Goal: Information Seeking & Learning: Compare options

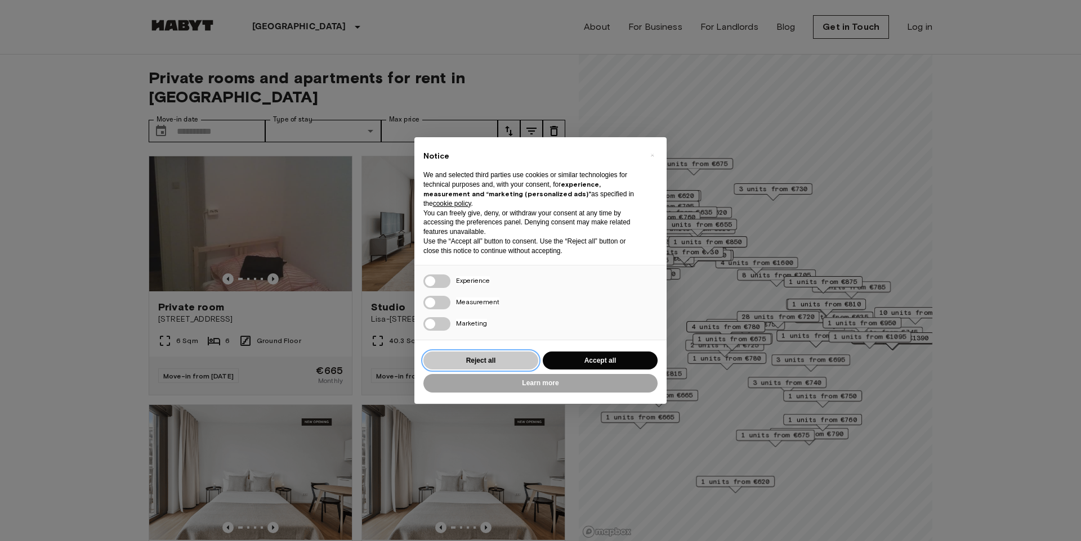
click at [503, 352] on button "Reject all" at bounding box center [480, 361] width 115 height 19
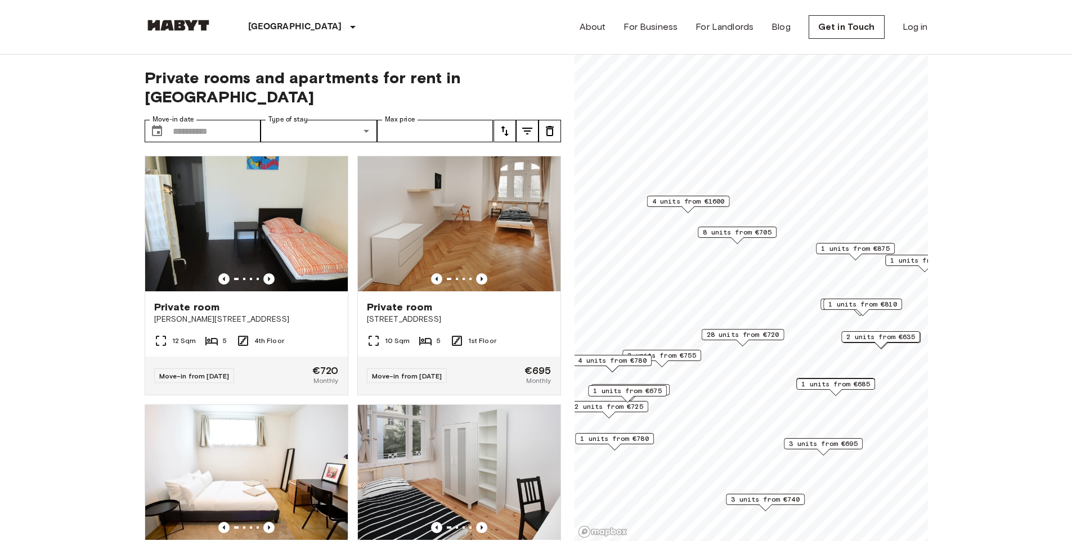
click at [688, 203] on span "4 units from €1600" at bounding box center [688, 201] width 73 height 10
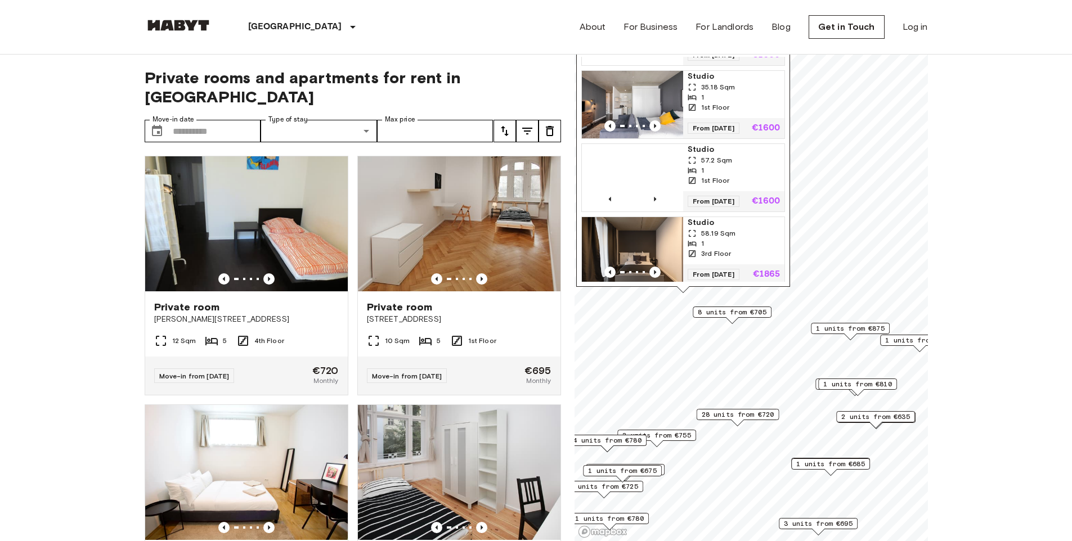
scroll to position [85, 0]
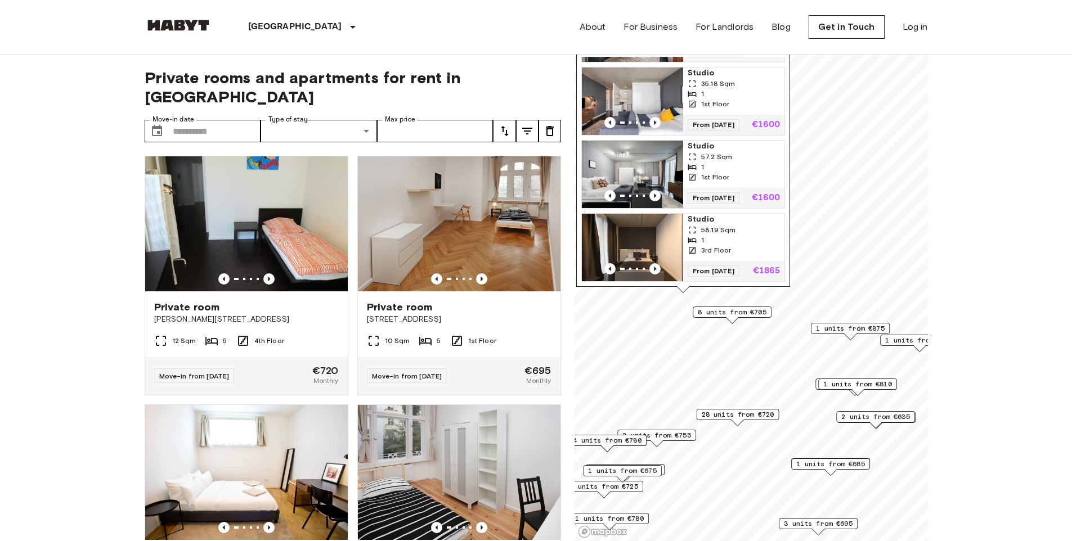
click at [826, 332] on span "1 units from €875" at bounding box center [850, 329] width 69 height 10
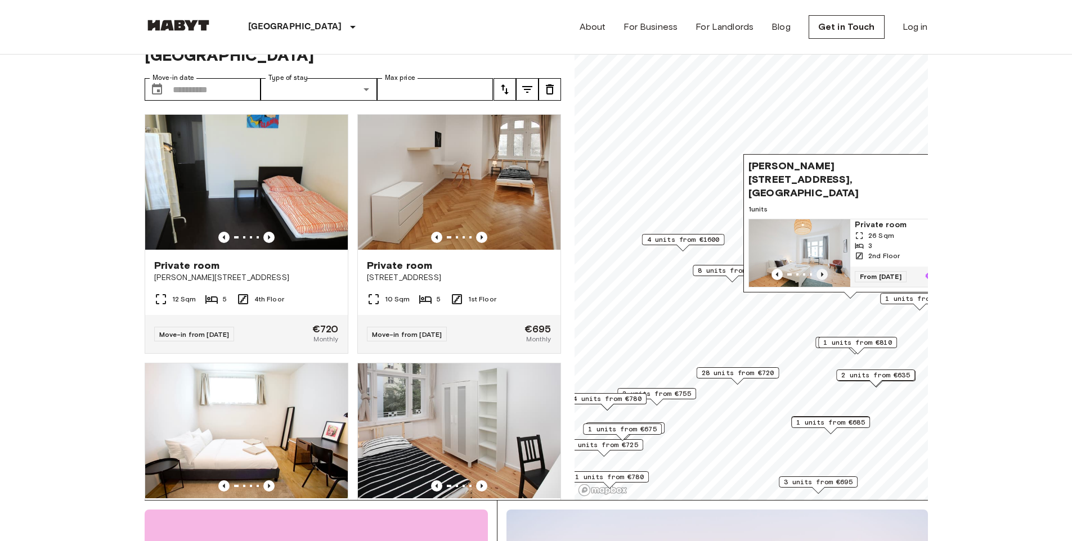
scroll to position [37, 0]
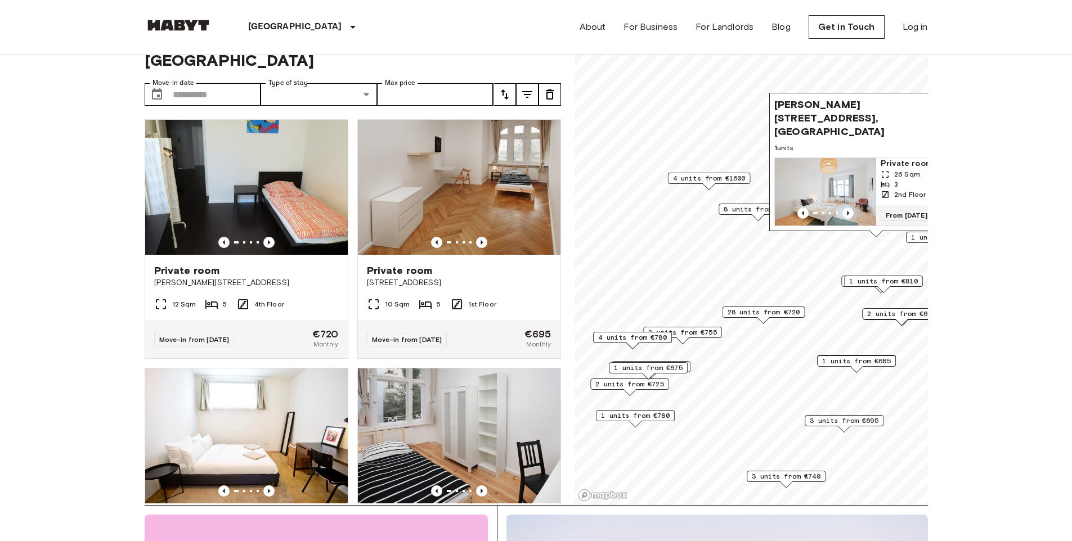
click at [767, 310] on span "28 units from €720" at bounding box center [763, 312] width 73 height 10
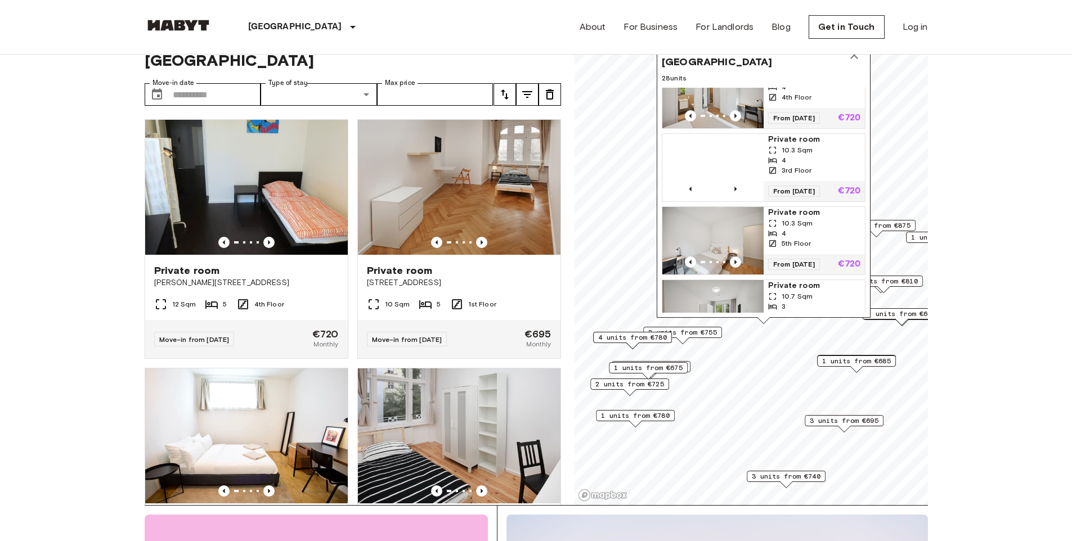
scroll to position [1080, 0]
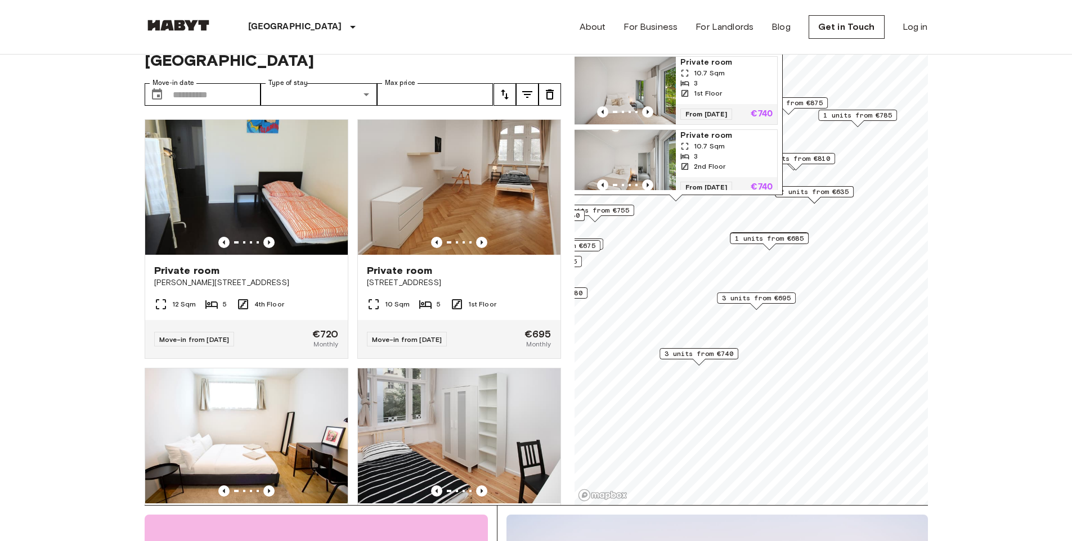
click at [680, 355] on span "3 units from €740" at bounding box center [699, 354] width 69 height 10
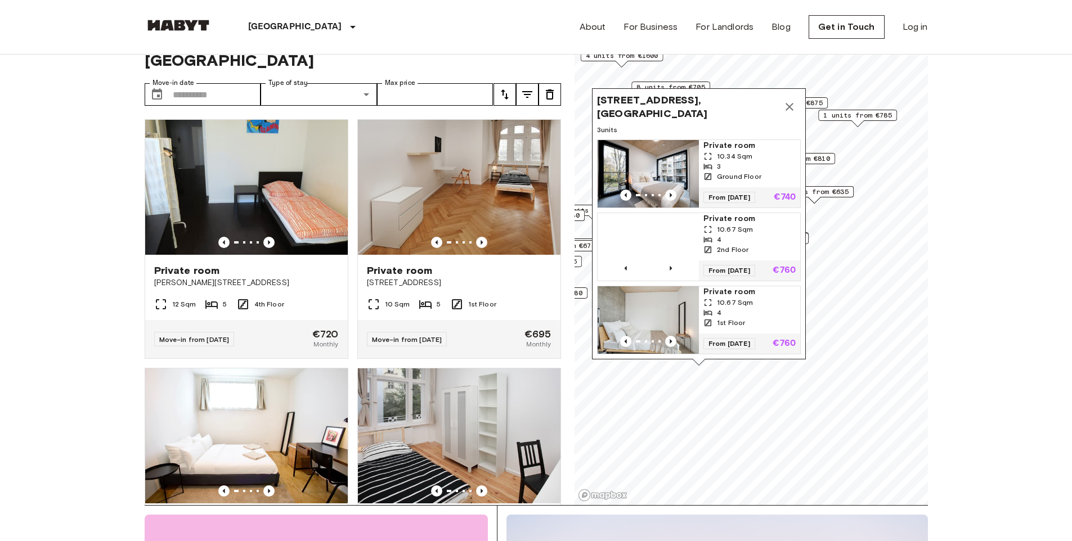
scroll to position [0, 0]
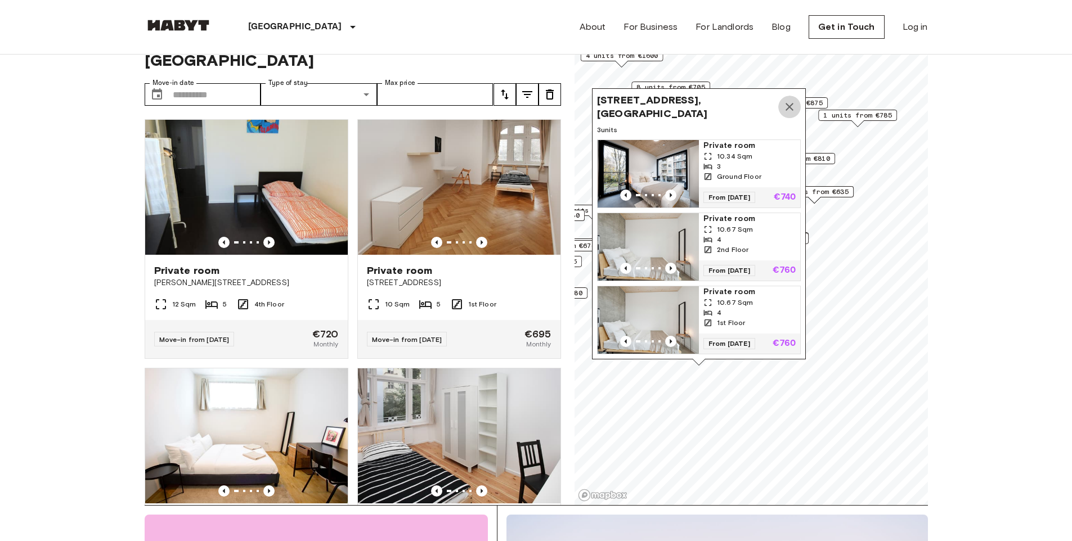
click at [787, 103] on icon "Map marker" at bounding box center [790, 107] width 8 height 8
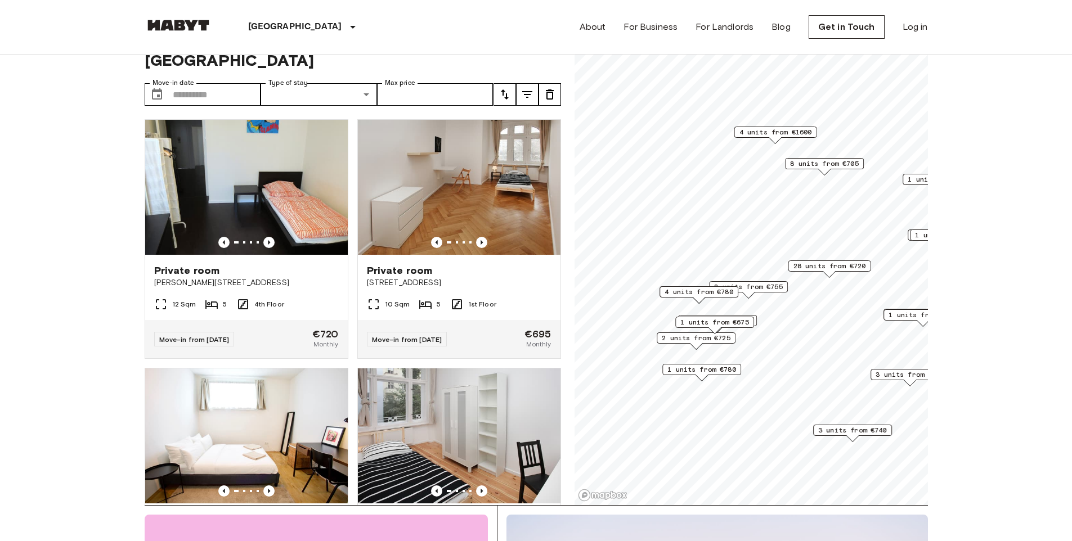
drag, startPoint x: 805, startPoint y: 176, endPoint x: 948, endPoint y: 240, distance: 156.9
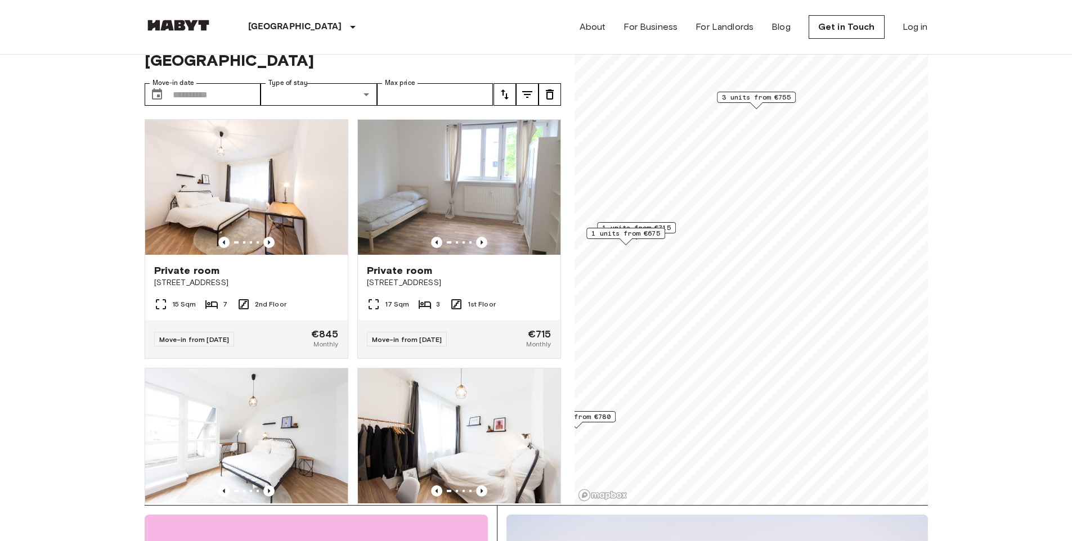
click at [634, 234] on span "1 units from €675" at bounding box center [626, 234] width 69 height 10
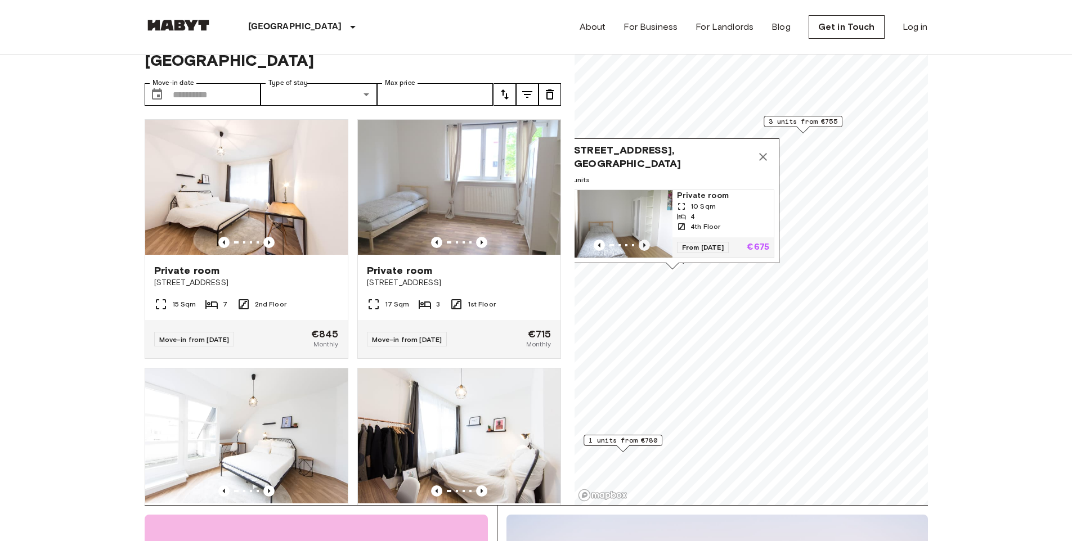
click at [645, 243] on icon "Previous image" at bounding box center [644, 245] width 2 height 5
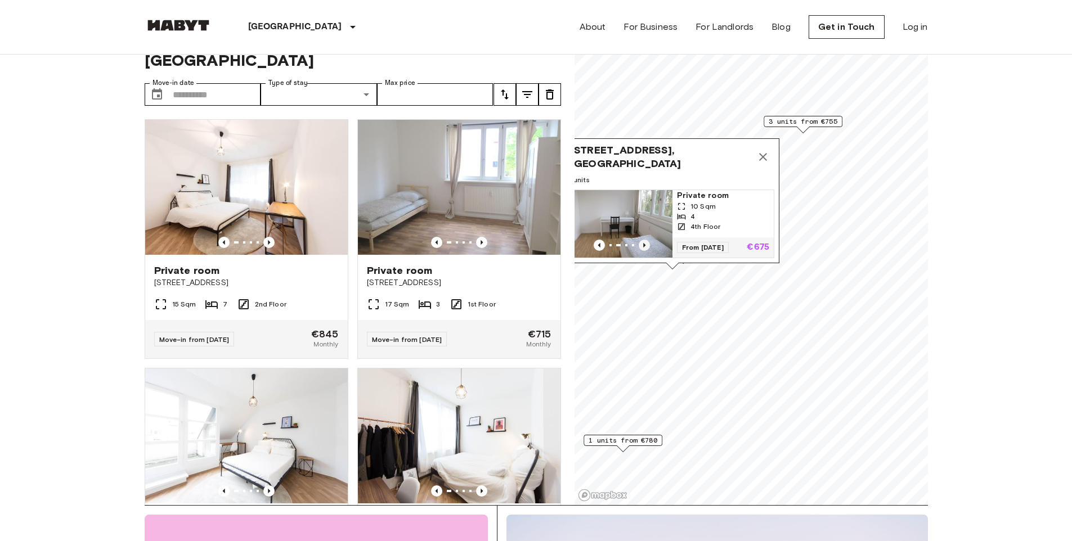
click at [645, 243] on icon "Previous image" at bounding box center [644, 245] width 2 height 5
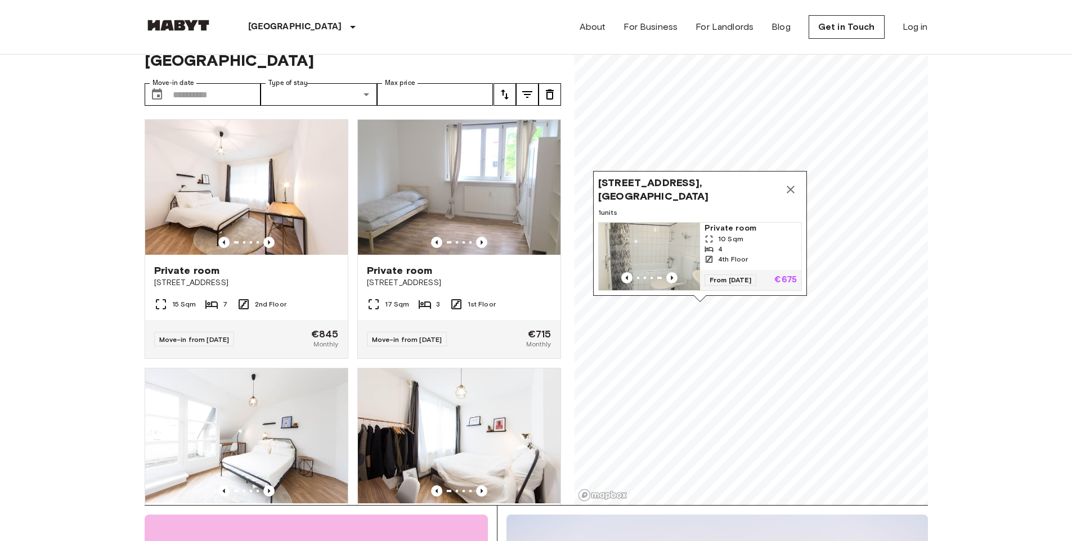
click at [791, 183] on icon "Map marker" at bounding box center [791, 190] width 14 height 14
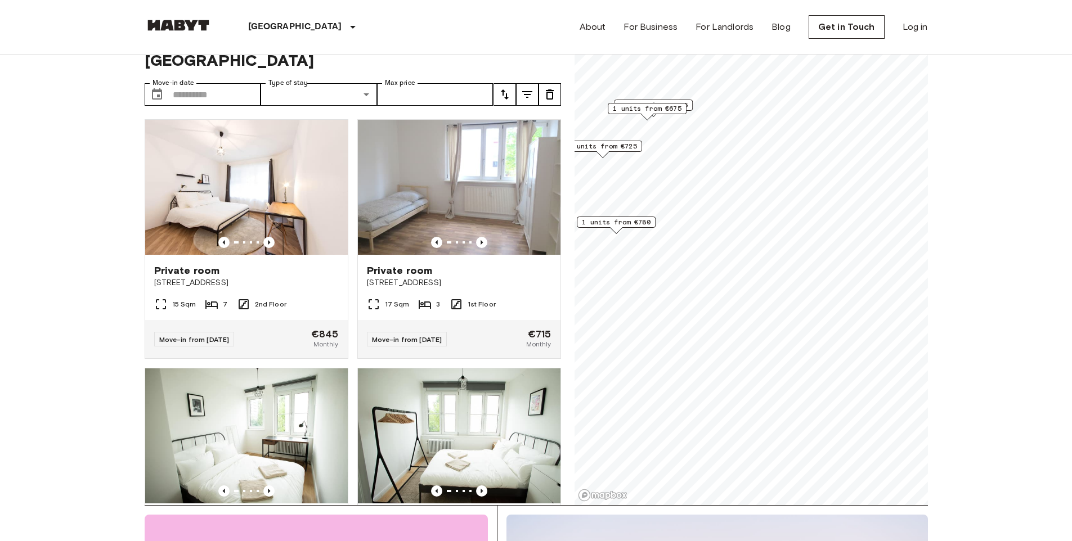
click at [626, 222] on span "1 units from €780" at bounding box center [616, 222] width 69 height 10
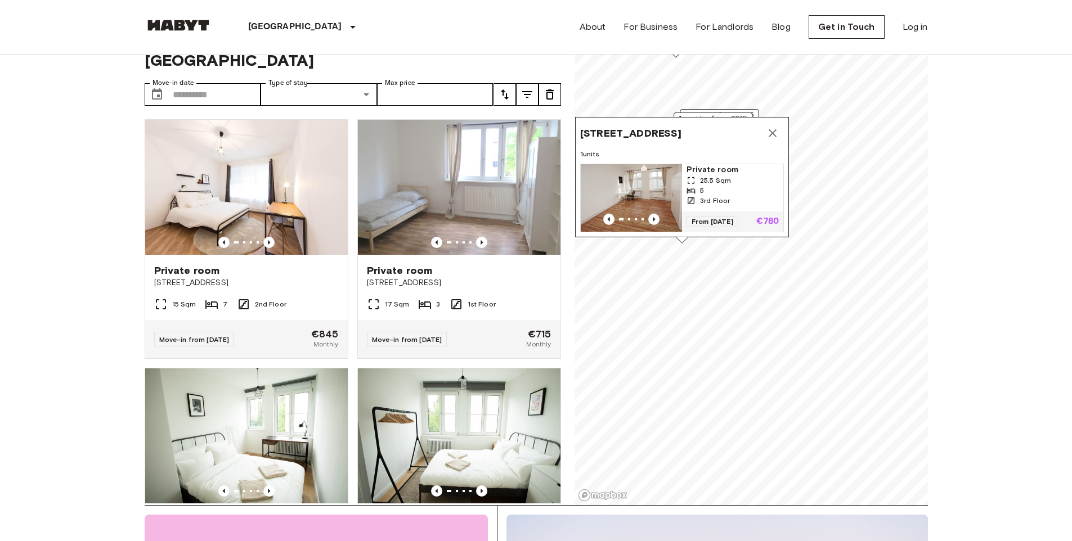
drag, startPoint x: 653, startPoint y: 185, endPoint x: 719, endPoint y: 197, distance: 66.9
click at [719, 197] on span "3rd Floor" at bounding box center [715, 201] width 30 height 10
click at [654, 216] on icon "Previous image" at bounding box center [653, 221] width 11 height 11
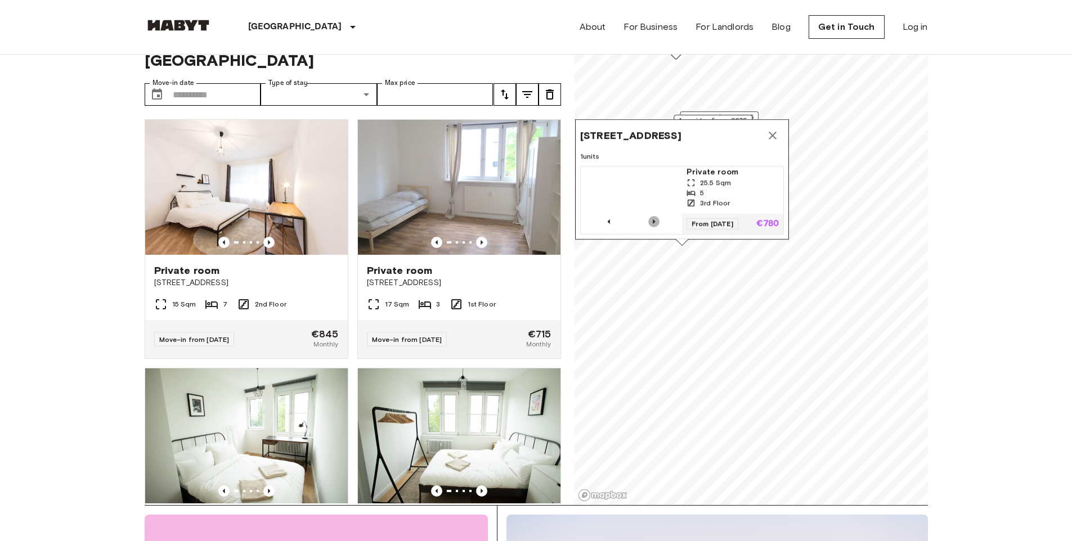
click at [654, 216] on icon "Previous image" at bounding box center [653, 221] width 11 height 11
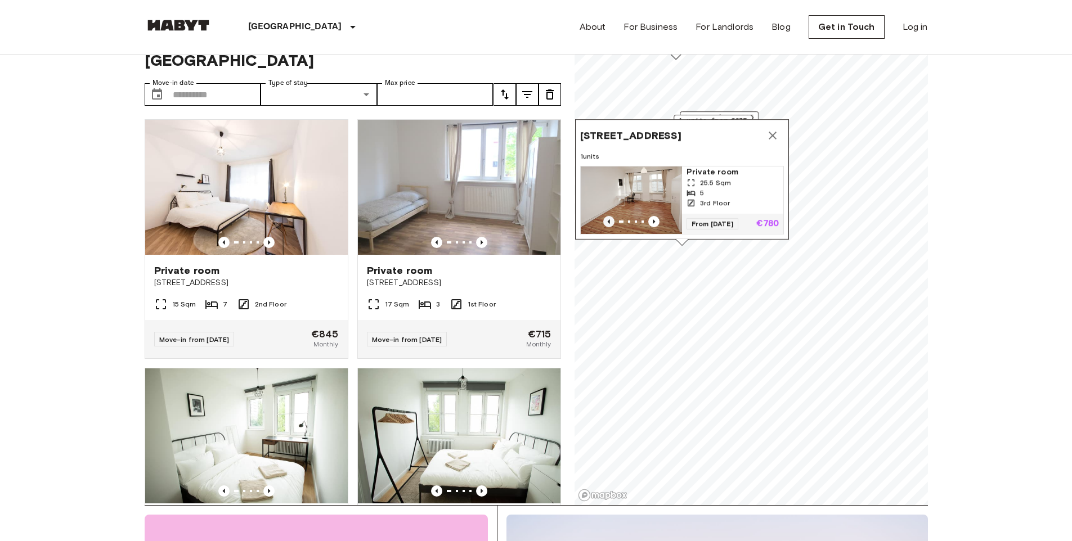
click at [610, 216] on icon "Previous image" at bounding box center [608, 221] width 11 height 11
click at [776, 129] on icon "Map marker" at bounding box center [773, 136] width 14 height 14
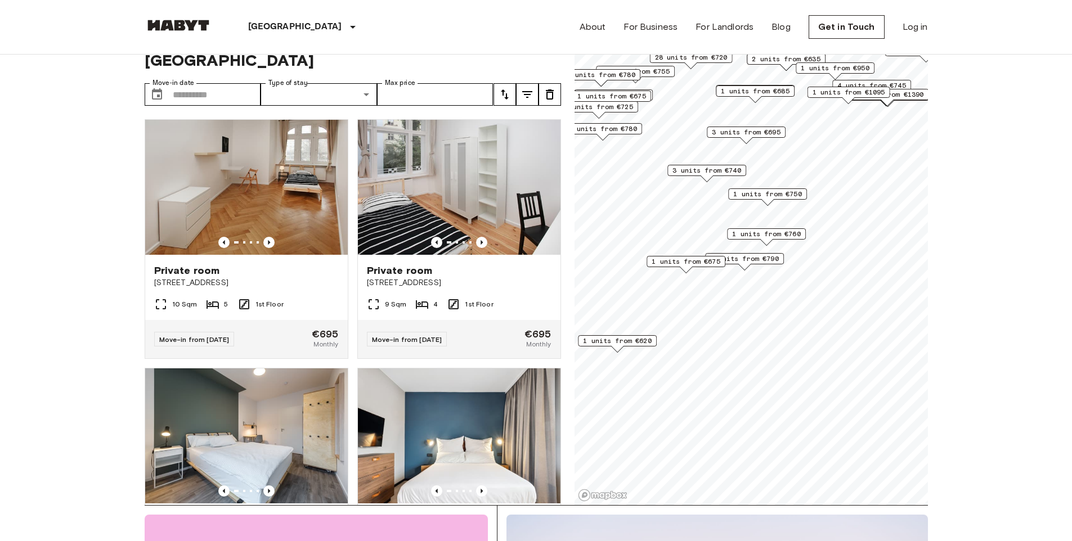
click at [690, 261] on span "1 units from €675" at bounding box center [686, 262] width 69 height 10
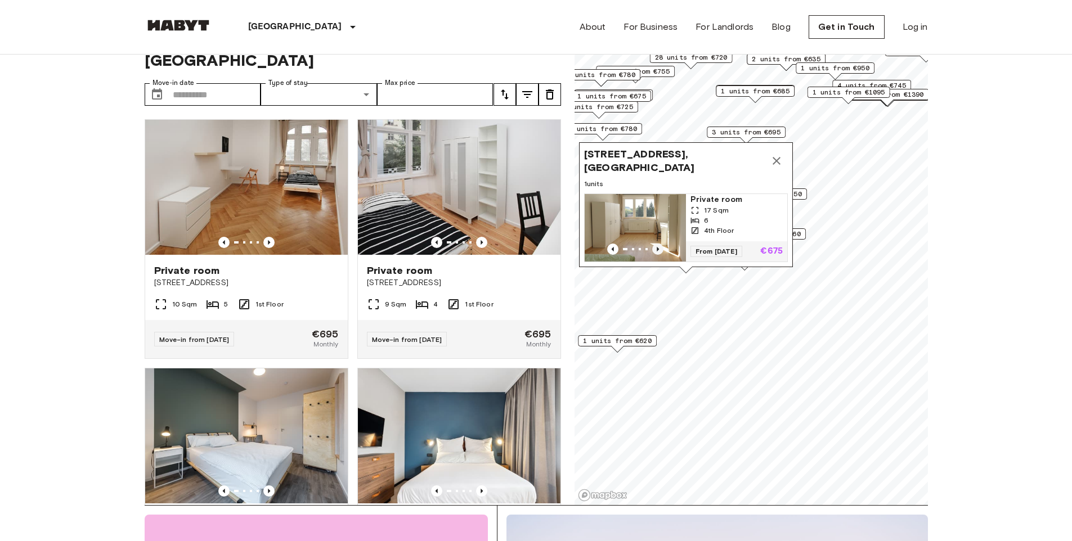
click at [656, 244] on icon "Previous image" at bounding box center [657, 249] width 11 height 11
click at [773, 157] on icon "Map marker" at bounding box center [777, 161] width 8 height 8
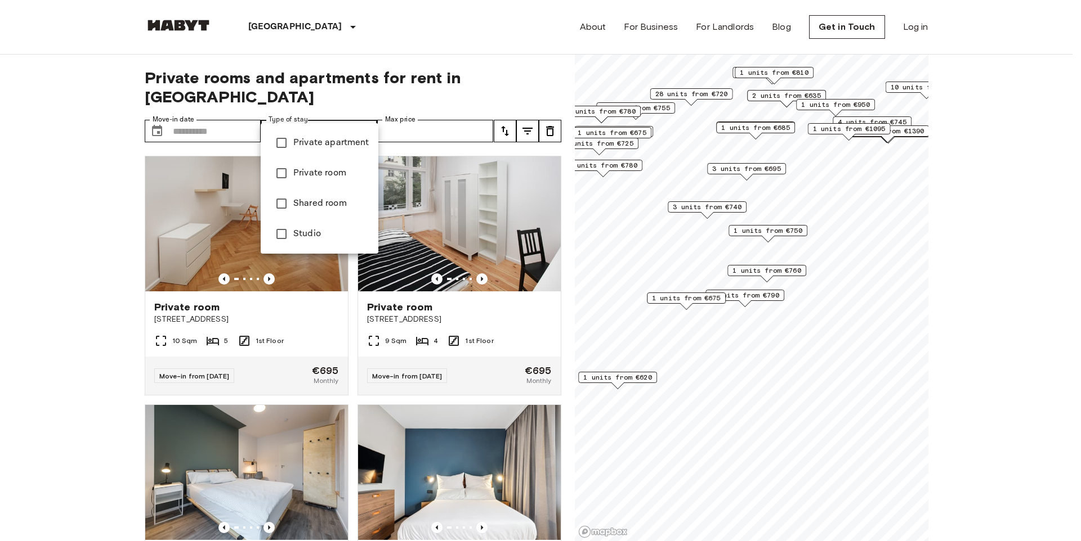
click at [321, 111] on div at bounding box center [540, 270] width 1081 height 541
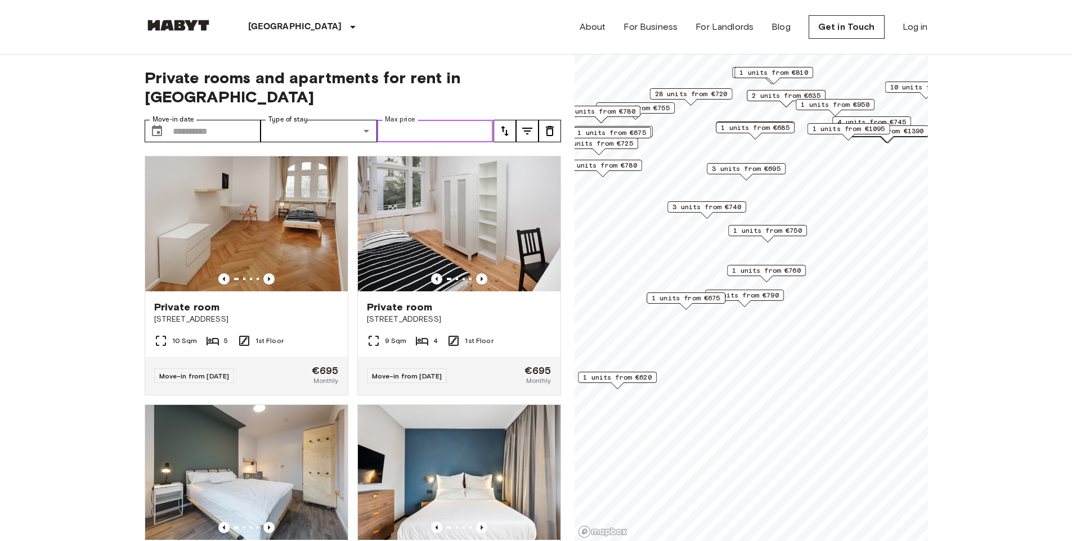
click at [438, 120] on input "Max price" at bounding box center [435, 131] width 117 height 23
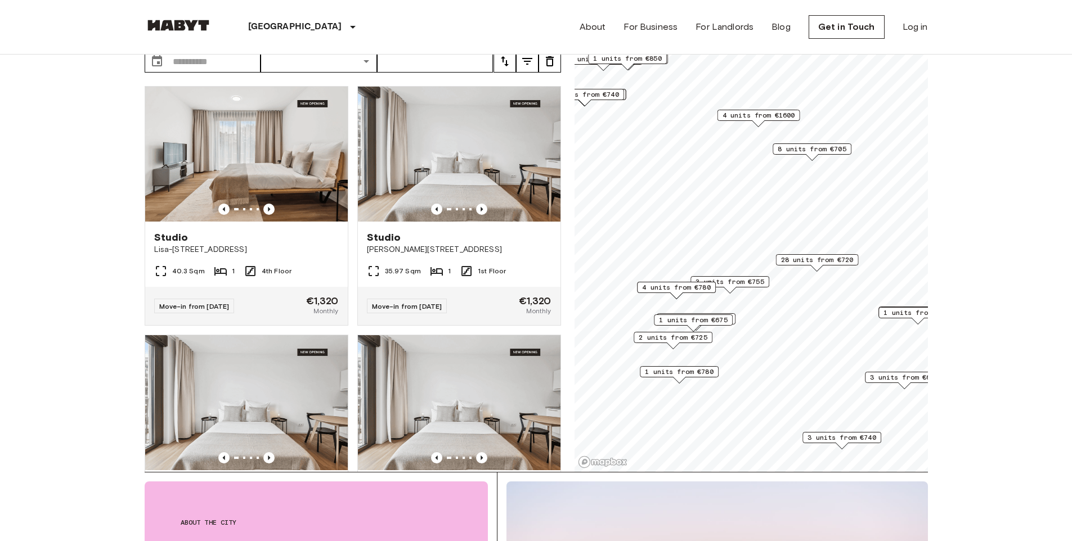
scroll to position [76, 0]
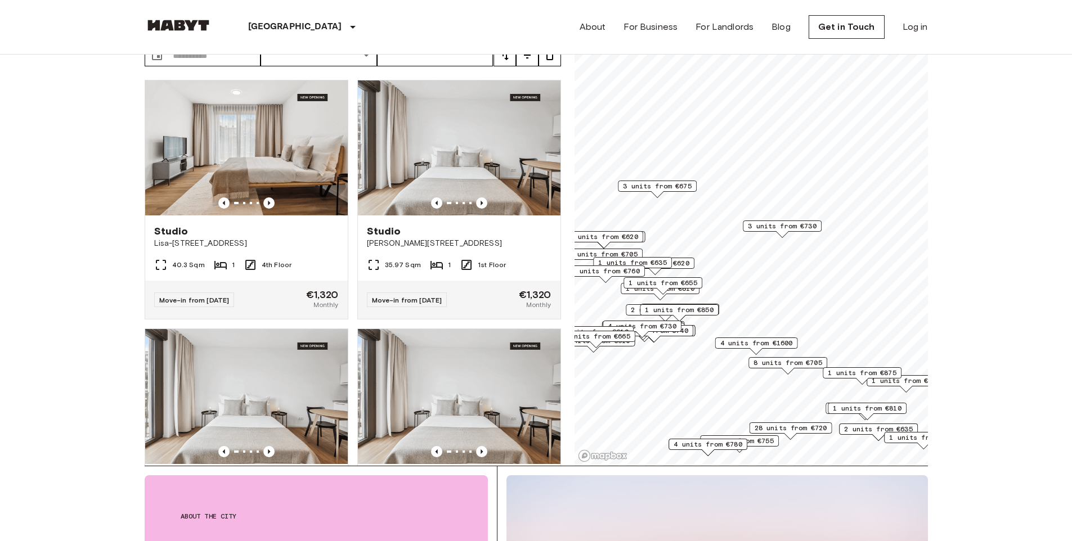
click at [782, 229] on span "3 units from €730" at bounding box center [782, 226] width 69 height 10
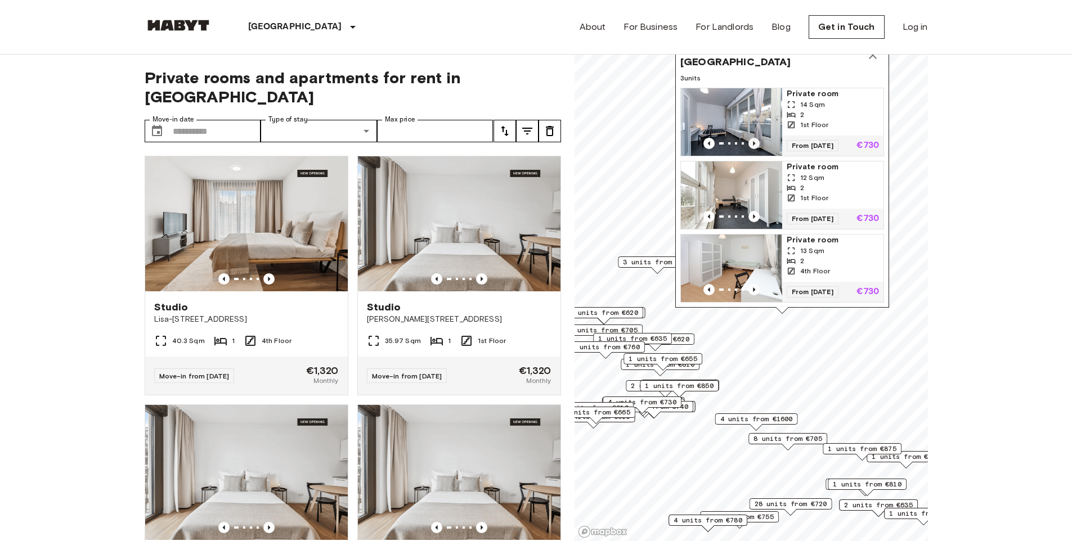
click at [753, 138] on icon "Previous image" at bounding box center [754, 143] width 11 height 11
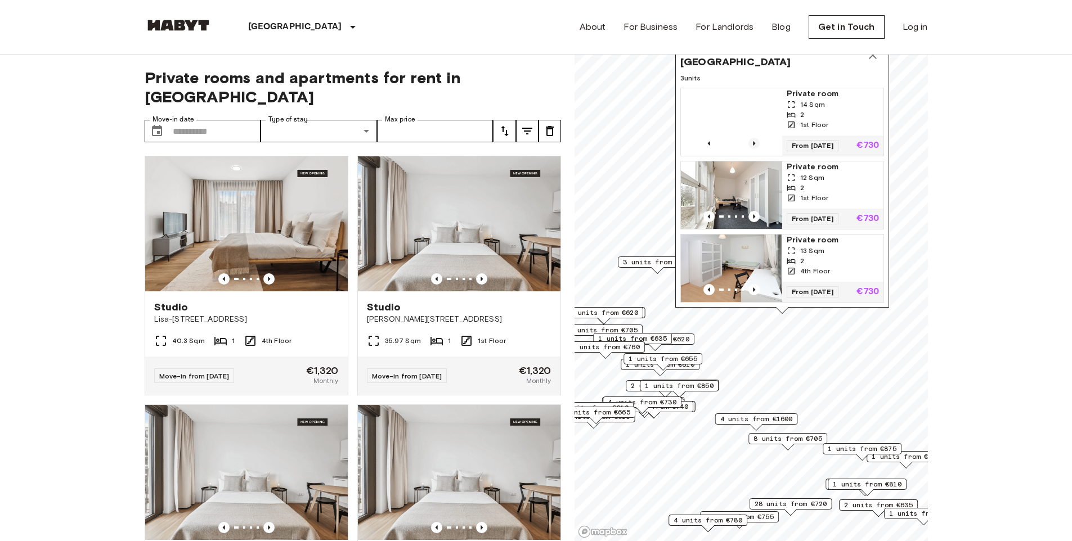
click at [753, 138] on icon "Previous image" at bounding box center [754, 143] width 11 height 11
click at [754, 138] on icon "Previous image" at bounding box center [754, 143] width 11 height 11
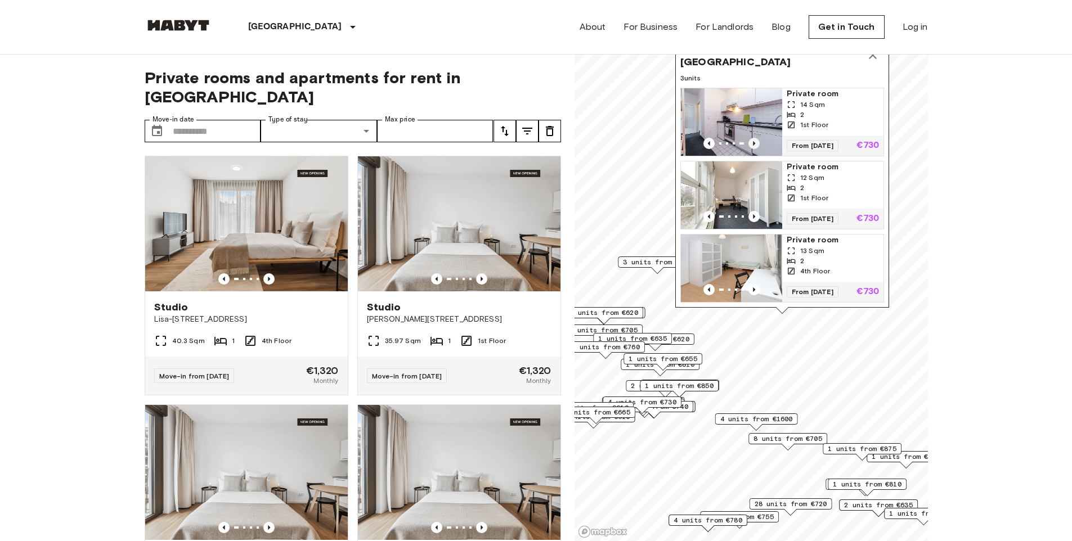
click at [752, 138] on icon "Previous image" at bounding box center [754, 143] width 11 height 11
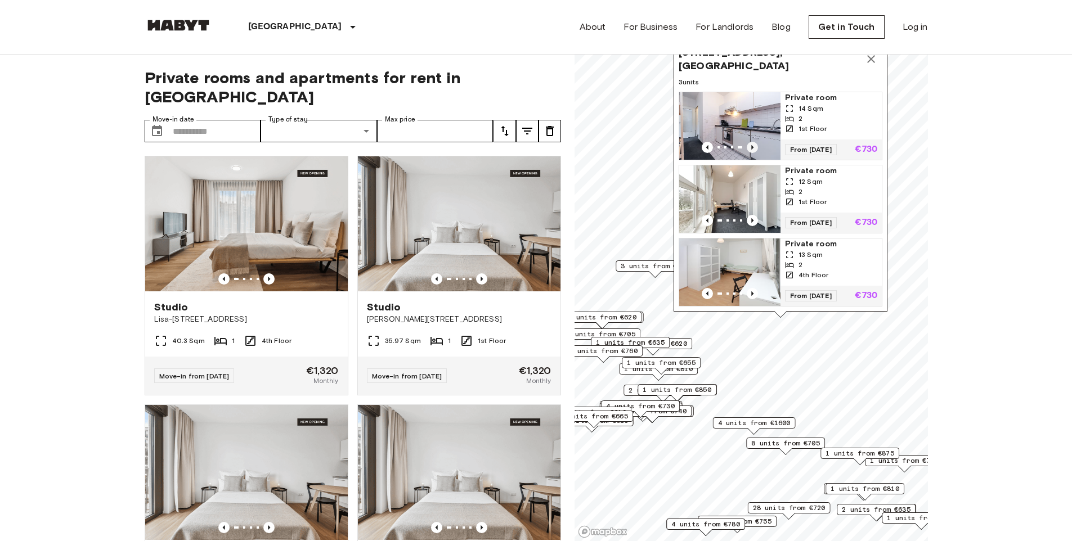
click at [756, 142] on icon "Previous image" at bounding box center [752, 147] width 11 height 11
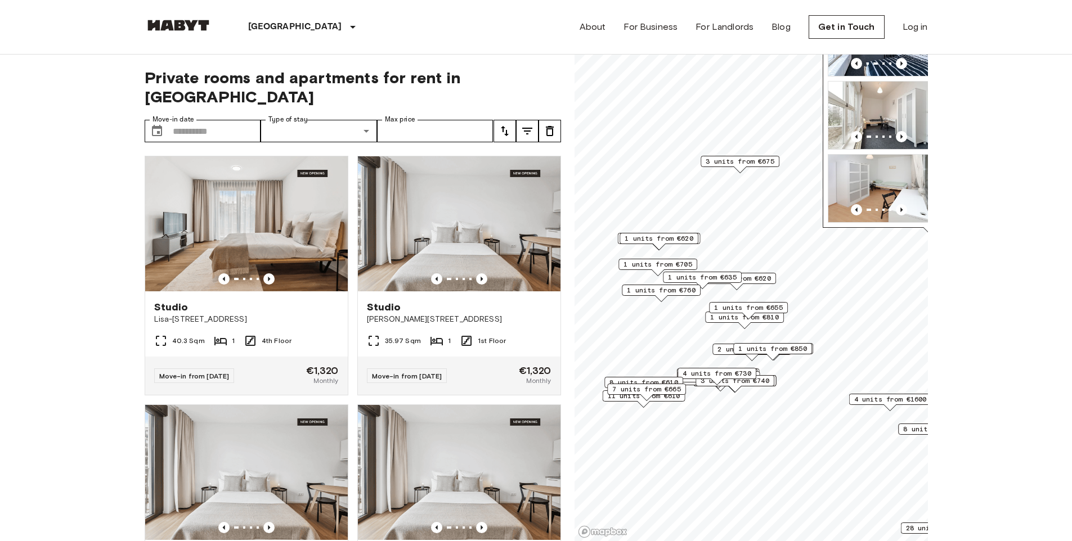
click at [720, 278] on span "1 units from €635" at bounding box center [702, 277] width 69 height 10
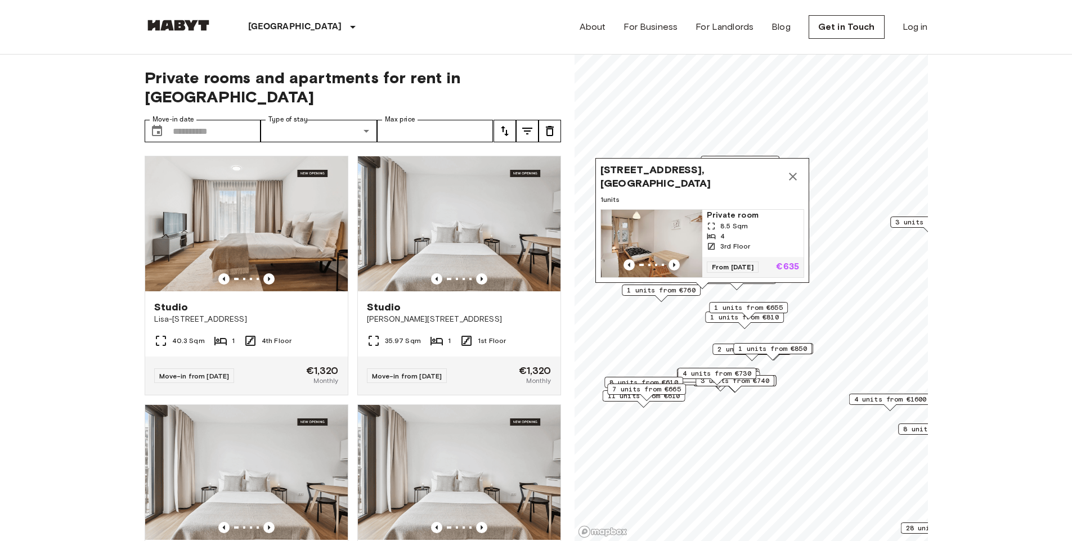
click at [796, 170] on icon "Map marker" at bounding box center [793, 177] width 14 height 14
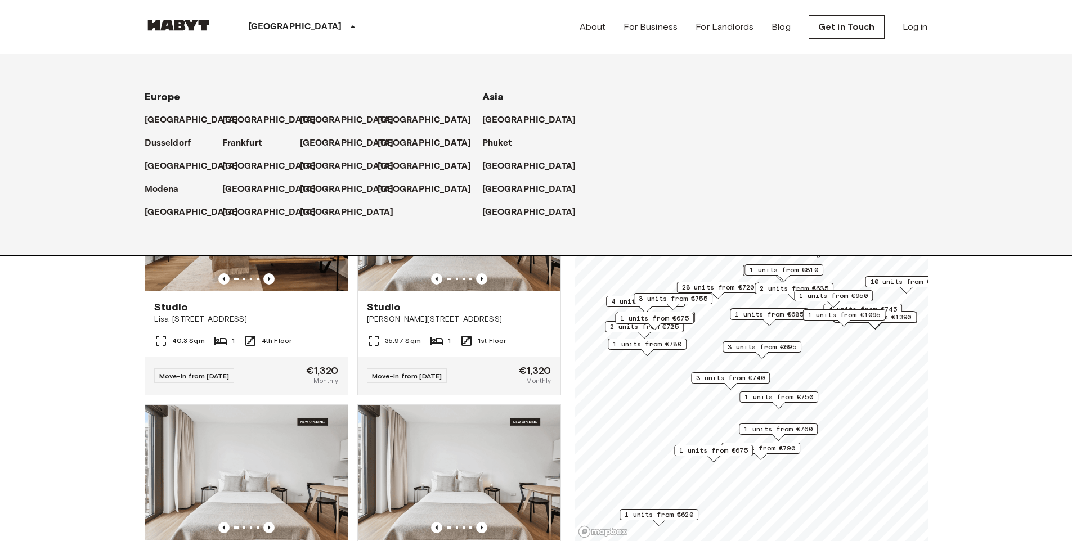
click at [255, 20] on p "[GEOGRAPHIC_DATA]" at bounding box center [295, 27] width 94 height 14
click at [388, 166] on p "[GEOGRAPHIC_DATA]" at bounding box center [427, 167] width 94 height 14
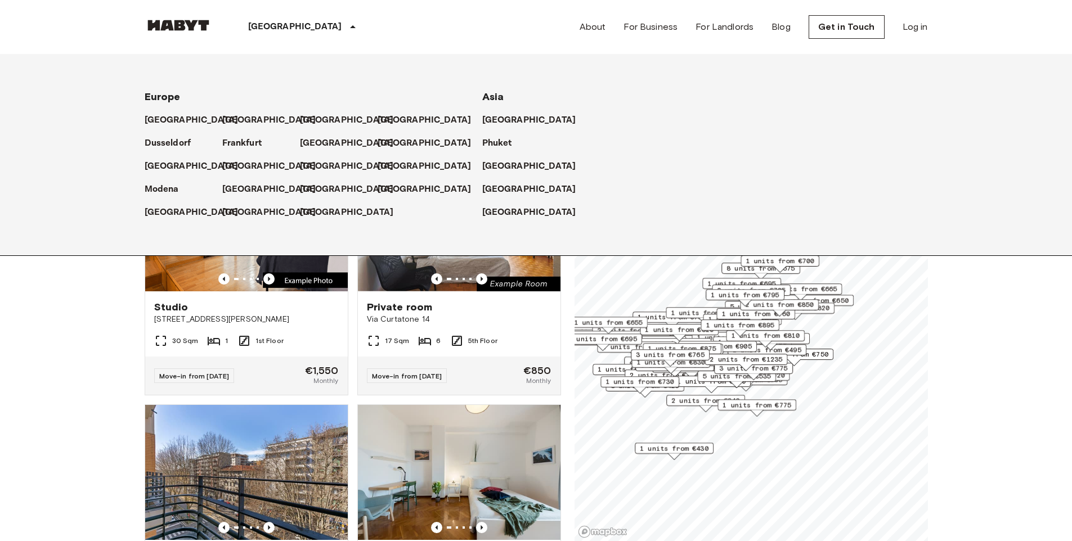
drag, startPoint x: 1001, startPoint y: 352, endPoint x: 975, endPoint y: 367, distance: 29.7
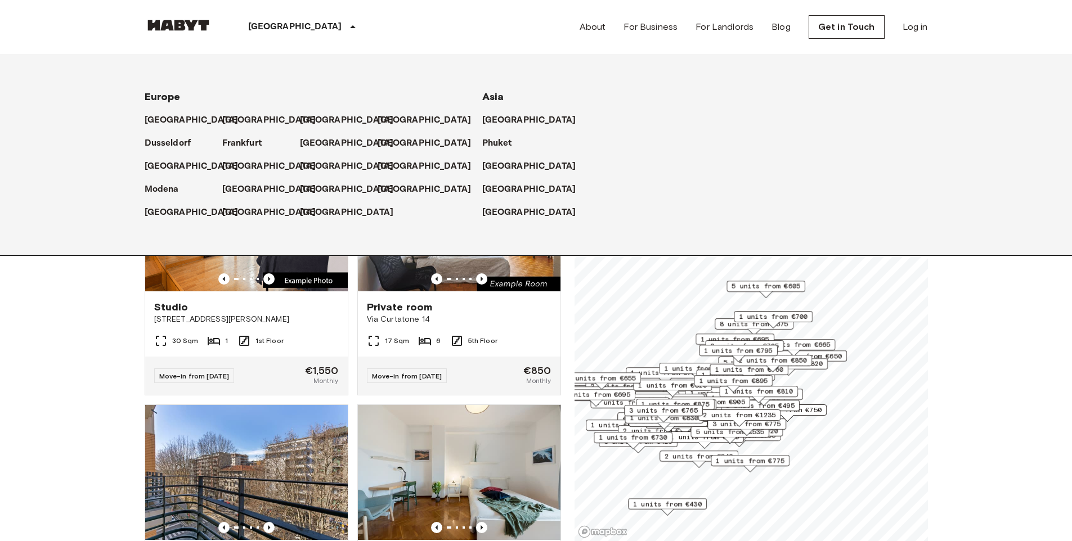
drag, startPoint x: 700, startPoint y: 363, endPoint x: 693, endPoint y: 419, distance: 56.1
click at [693, 419] on div "3 units from €765" at bounding box center [663, 413] width 79 height 17
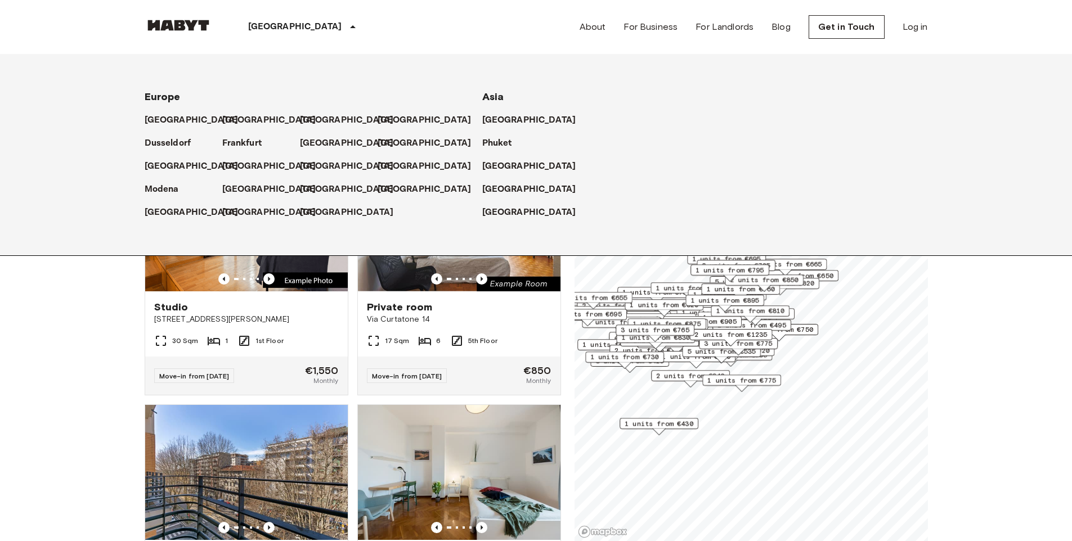
drag, startPoint x: 721, startPoint y: 374, endPoint x: 713, endPoint y: 295, distance: 79.8
click at [713, 296] on span "1 units from €895" at bounding box center [725, 301] width 69 height 10
click at [596, 193] on div "[GEOGRAPHIC_DATA]" at bounding box center [637, 184] width 311 height 23
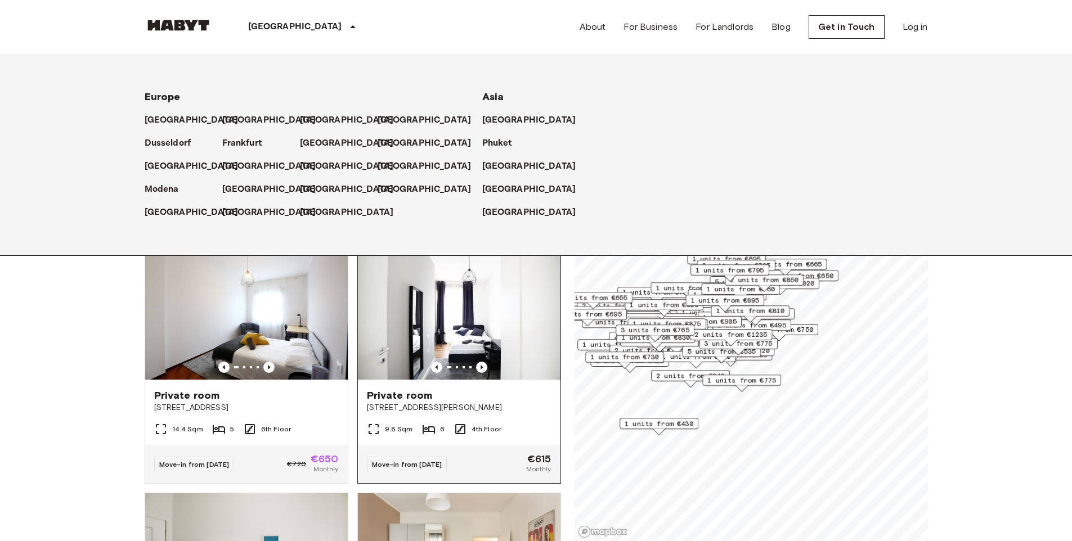
scroll to position [410, 0]
click at [710, 319] on span "2 units from €905" at bounding box center [701, 321] width 69 height 10
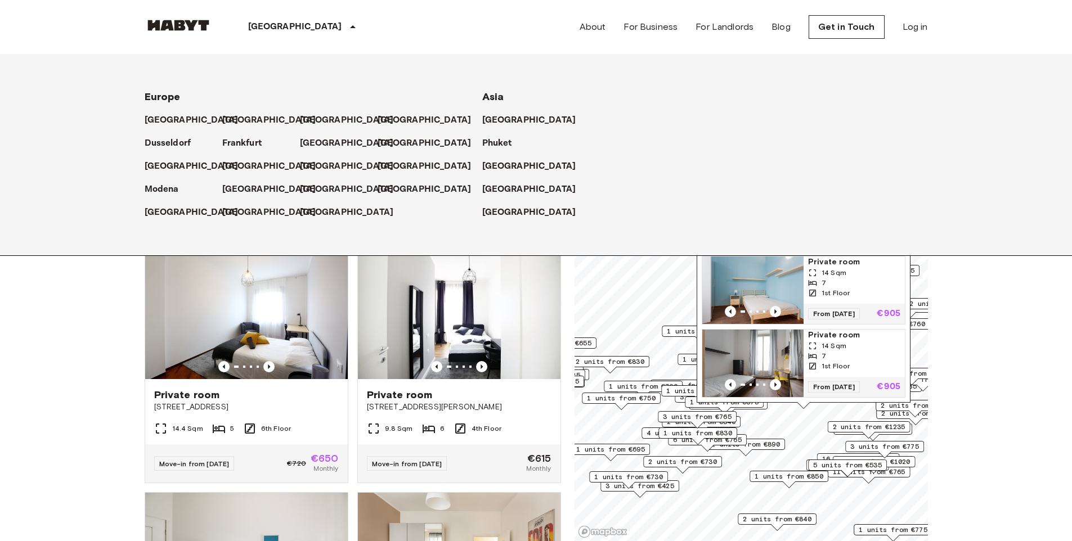
click at [643, 399] on span "1 units from €750" at bounding box center [621, 398] width 69 height 10
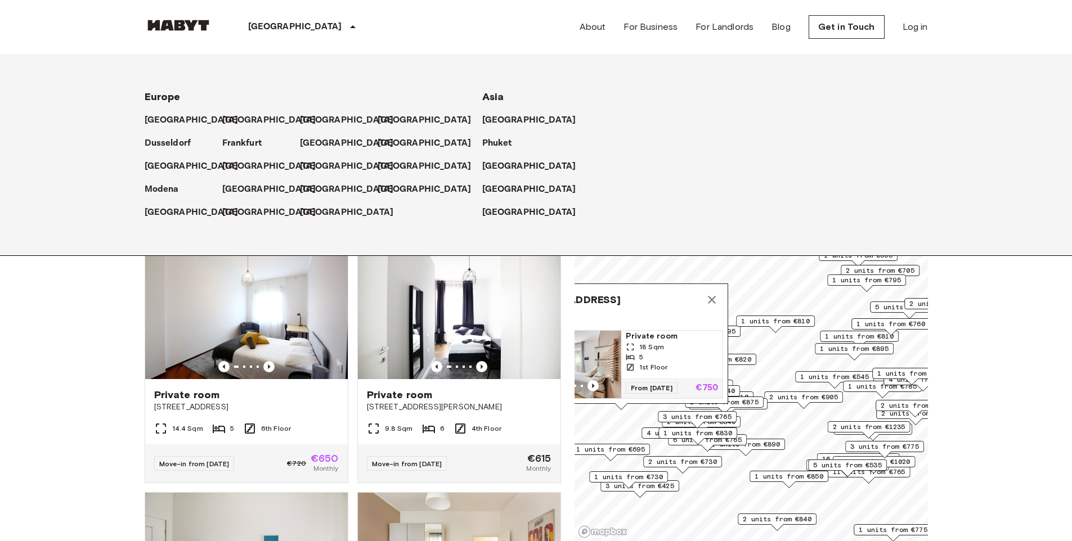
click at [711, 293] on icon "Map marker" at bounding box center [712, 300] width 14 height 14
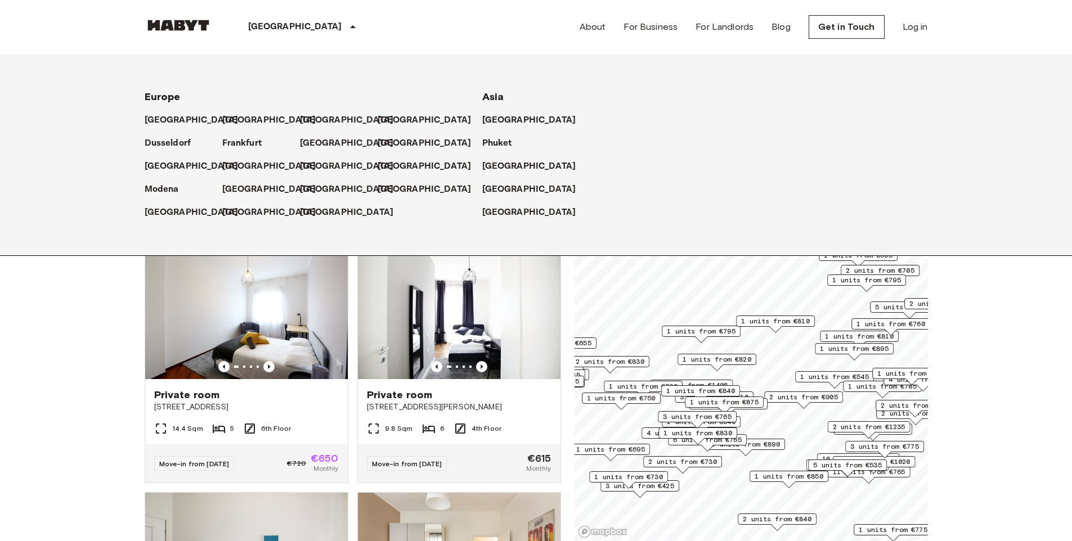
click at [694, 332] on span "1 units from €795" at bounding box center [701, 331] width 69 height 10
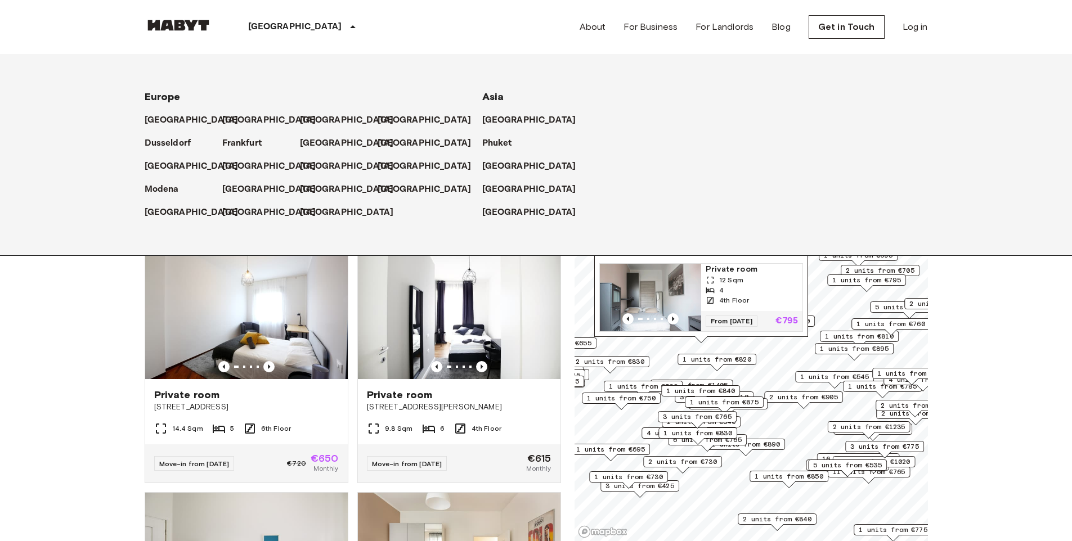
click at [745, 55] on div "3 units from €1405 11 units from €765 2 units from €840 3 units from €425 3 uni…" at bounding box center [751, 55] width 353 height 0
click at [738, 361] on span "1 units from €820" at bounding box center [717, 360] width 69 height 10
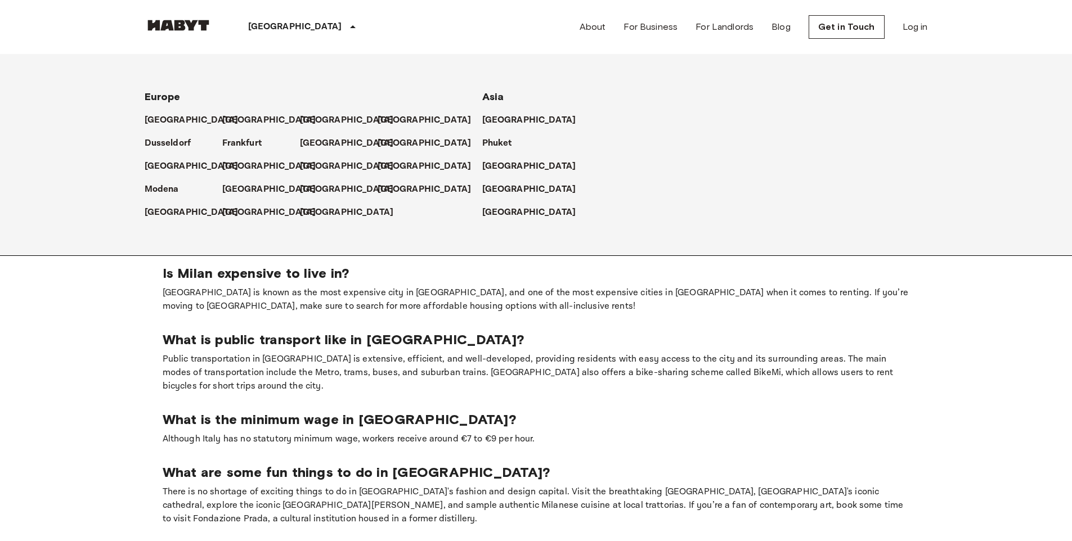
scroll to position [602, 0]
click at [304, 287] on p "[GEOGRAPHIC_DATA] is known as the most expensive city in [GEOGRAPHIC_DATA], and…" at bounding box center [536, 300] width 747 height 27
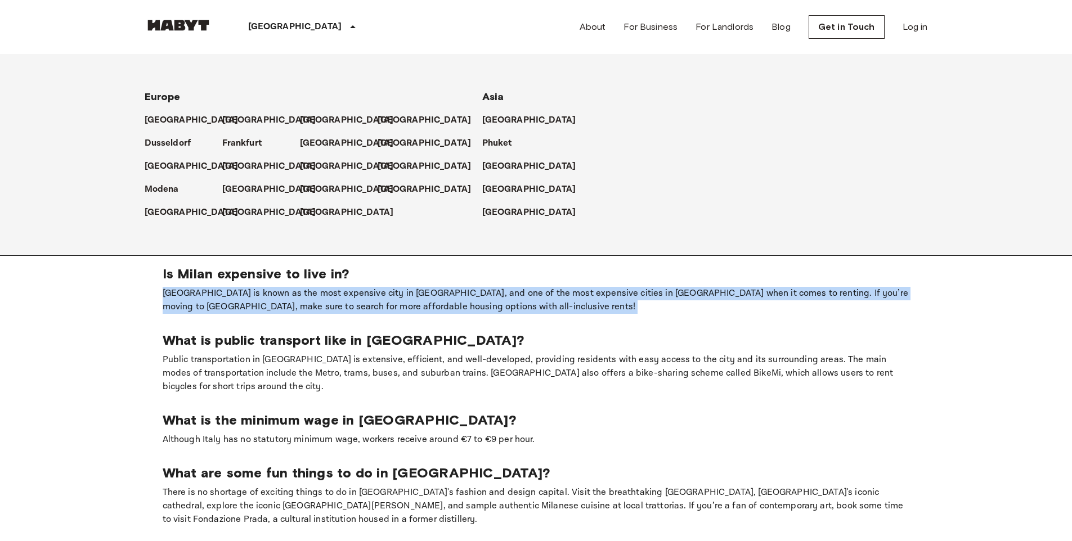
click at [304, 287] on p "[GEOGRAPHIC_DATA] is known as the most expensive city in [GEOGRAPHIC_DATA], and…" at bounding box center [536, 300] width 747 height 27
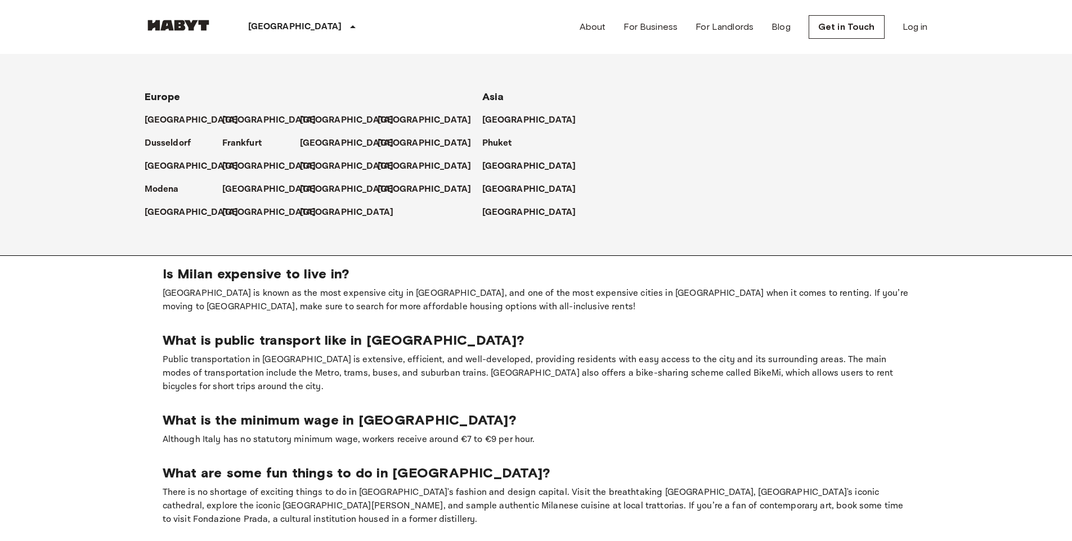
click at [324, 287] on p "[GEOGRAPHIC_DATA] is known as the most expensive city in [GEOGRAPHIC_DATA], and…" at bounding box center [536, 300] width 747 height 27
